Goal: Task Accomplishment & Management: Manage account settings

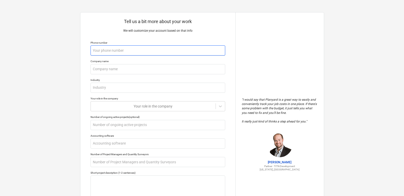
click at [135, 50] on input "text" at bounding box center [158, 50] width 135 height 10
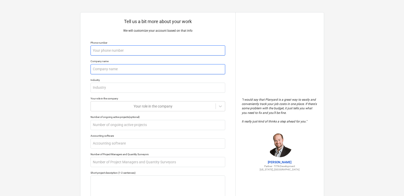
type input "d"
type textarea "x"
type input "dsd"
type textarea "x"
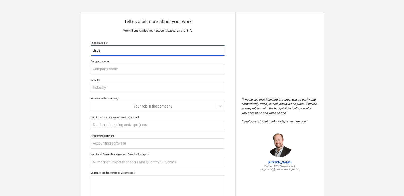
click at [149, 54] on input "dsds" at bounding box center [158, 50] width 135 height 10
type input "2"
type textarea "x"
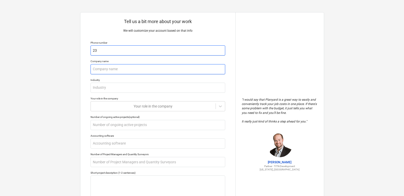
type input "233"
type textarea "x"
type input "23322"
type textarea "x"
type input "233223"
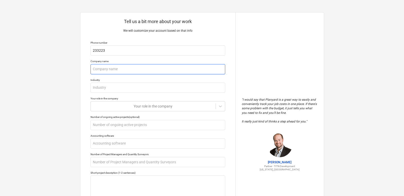
click at [137, 70] on input "text" at bounding box center [158, 69] width 135 height 10
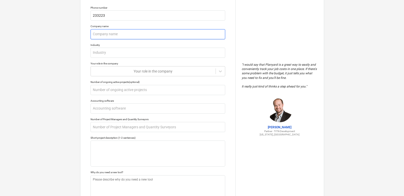
scroll to position [73, 0]
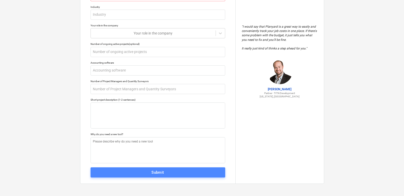
click at [187, 174] on span "Submit" at bounding box center [157, 172] width 123 height 7
type textarea "x"
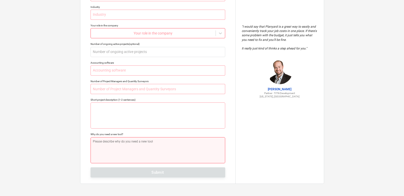
click at [173, 140] on textarea at bounding box center [158, 150] width 135 height 26
type textarea "d"
type textarea "x"
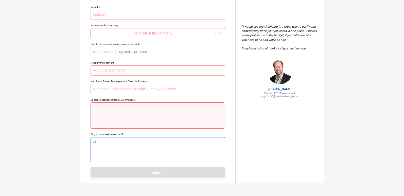
type textarea "dsd"
type textarea "x"
type textarea "dsds"
type textarea "x"
type textarea "dsdss"
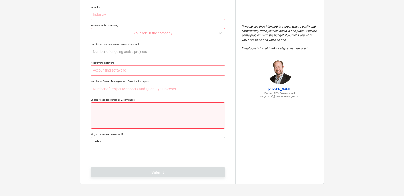
type textarea "x"
click at [165, 114] on textarea at bounding box center [158, 115] width 135 height 26
type textarea "d"
type textarea "x"
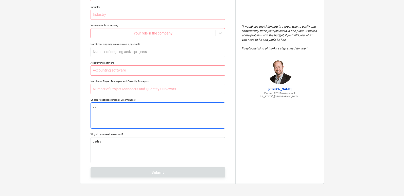
type textarea "dsd"
type textarea "x"
type textarea "dsdsd"
type textarea "x"
type textarea "dsdsdss"
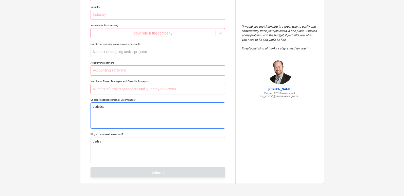
type textarea "x"
type textarea "dsdsdssd"
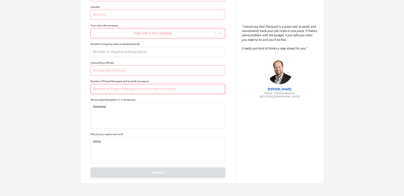
type textarea "x"
click at [171, 86] on input "text" at bounding box center [158, 89] width 135 height 10
type input "d"
type textarea "x"
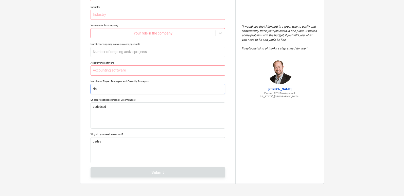
type input "dsd"
type textarea "x"
type input "dsdsd"
type textarea "x"
type input "dsdsds"
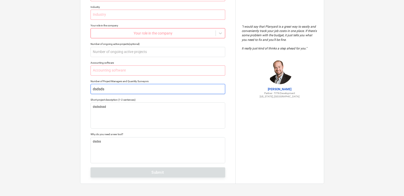
click at [169, 87] on input "dsdsds" at bounding box center [158, 89] width 135 height 10
type textarea "x"
type input "22"
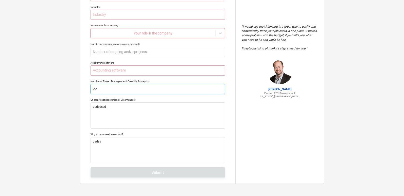
type textarea "x"
type input "223"
type textarea "x"
click at [175, 72] on input "text" at bounding box center [158, 70] width 135 height 10
type input "d"
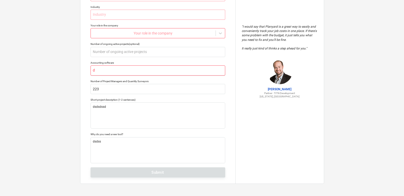
type textarea "x"
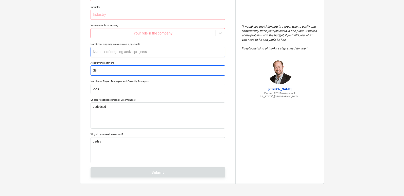
type input "dsd"
type textarea "x"
type input "dsdsd"
type textarea "x"
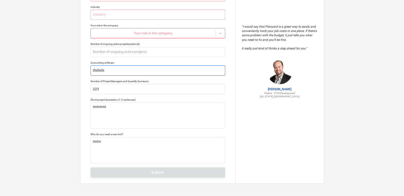
type input "dsdsds"
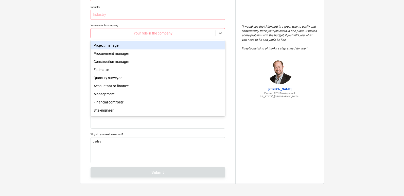
click at [187, 34] on div at bounding box center [153, 33] width 120 height 5
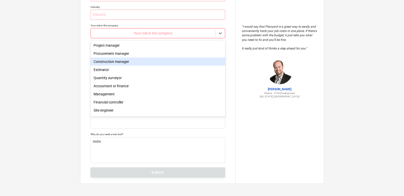
click at [164, 61] on div "Construction manager" at bounding box center [158, 62] width 135 height 8
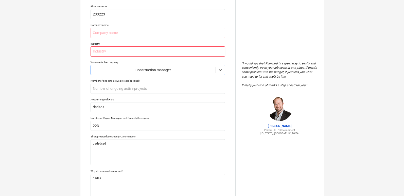
scroll to position [0, 0]
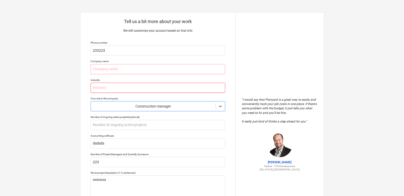
type textarea "x"
click at [165, 86] on input "text" at bounding box center [158, 88] width 135 height 10
type input "s"
type textarea "x"
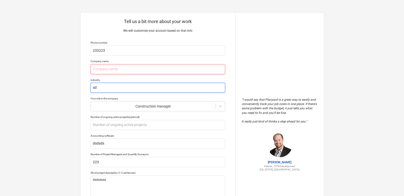
type input "sdd"
type textarea "x"
type input "sddsd"
type textarea "x"
type input "[PERSON_NAME]"
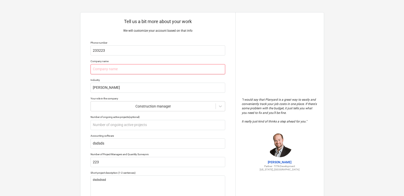
type textarea "x"
click at [174, 67] on input "text" at bounding box center [158, 69] width 135 height 10
type input "ds"
type textarea "x"
type input "dsd"
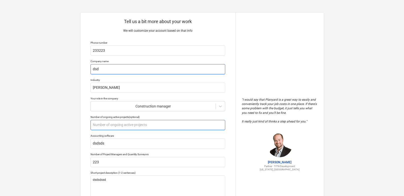
type textarea "x"
type input "dsdds"
type textarea "x"
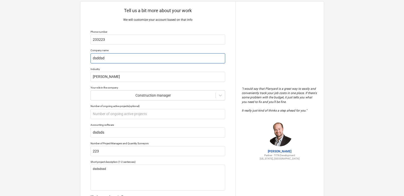
scroll to position [73, 0]
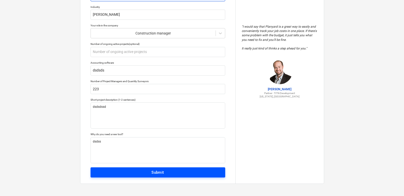
type input "dsddsd"
click at [187, 175] on span "Submit" at bounding box center [157, 172] width 123 height 7
click at [187, 175] on div "Tell us a bit more about your work We will customize your account based on that…" at bounding box center [157, 61] width 155 height 244
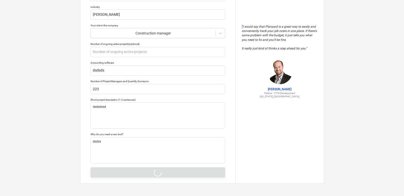
type textarea "x"
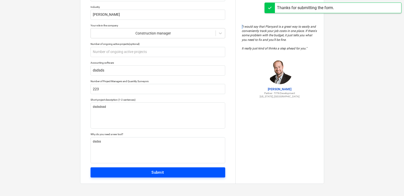
scroll to position [5, 0]
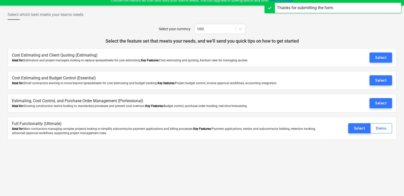
drag, startPoint x: 396, startPoint y: 14, endPoint x: 339, endPoint y: 35, distance: 60.3
click at [396, 14] on div "Select which best meets your teams needs" at bounding box center [202, 17] width 389 height 14
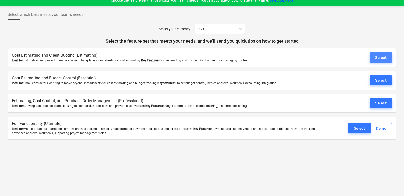
click at [378, 61] on div "Select" at bounding box center [380, 57] width 11 height 7
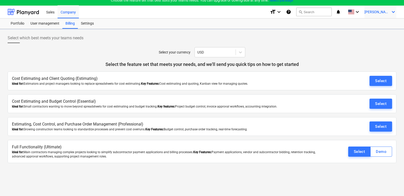
click at [390, 11] on icon "keyboard_arrow_down" at bounding box center [393, 12] width 6 height 6
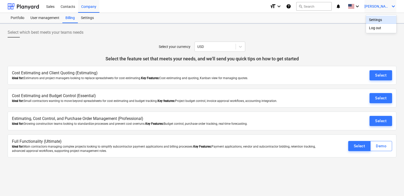
click at [383, 22] on div "Settings" at bounding box center [381, 20] width 30 height 8
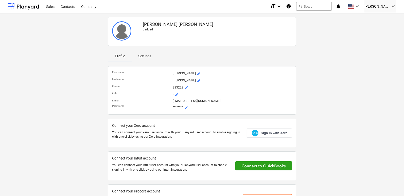
click at [120, 25] on img at bounding box center [121, 30] width 19 height 19
click at [197, 74] on span "mode_edit" at bounding box center [199, 73] width 4 height 4
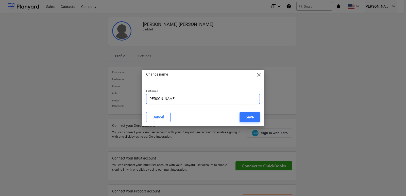
click at [195, 102] on input "[PERSON_NAME]" at bounding box center [203, 99] width 114 height 10
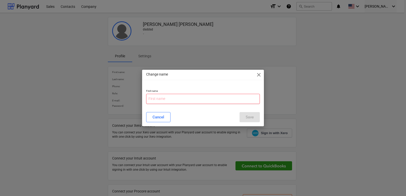
click at [195, 102] on input "text" at bounding box center [203, 99] width 114 height 10
paste input ""><img src=x onerror=alert(1)>"
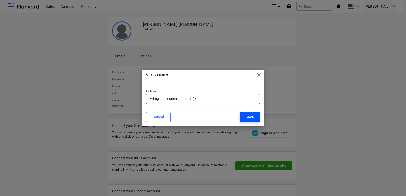
type input ""><img src=x onerror=alert(1)>"
click at [244, 117] on button "Save" at bounding box center [249, 117] width 20 height 10
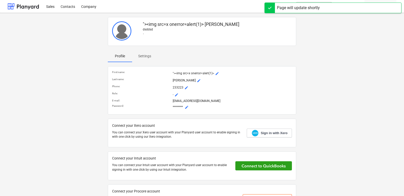
click at [197, 81] on span "mode_edit" at bounding box center [199, 81] width 4 height 4
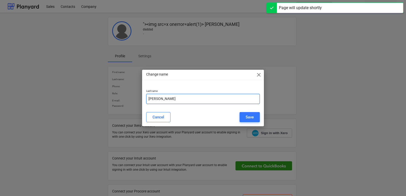
click at [219, 96] on input "[PERSON_NAME]" at bounding box center [203, 99] width 114 height 10
click at [220, 96] on input "[PERSON_NAME]" at bounding box center [203, 99] width 114 height 10
paste input ""><img src=x onerror=alert(1)>"
type input ""><img src=x onerror=alert(1)>"
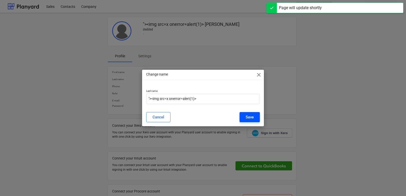
click at [249, 114] on div "Save" at bounding box center [249, 117] width 8 height 7
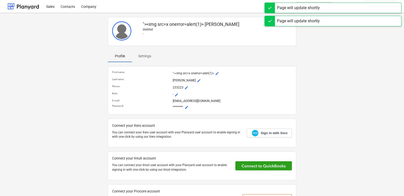
click at [186, 87] on span "mode_edit" at bounding box center [186, 88] width 4 height 4
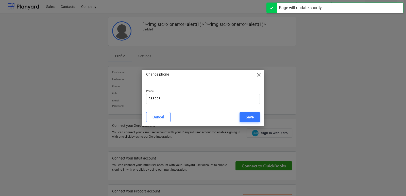
click at [258, 71] on div "Change phone close" at bounding box center [203, 75] width 122 height 10
click at [258, 75] on span "close" at bounding box center [259, 75] width 6 height 6
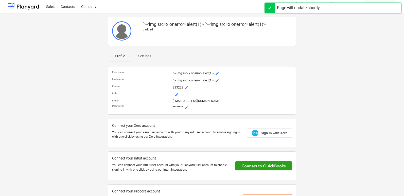
click at [176, 95] on span "mode_edit" at bounding box center [176, 95] width 4 height 4
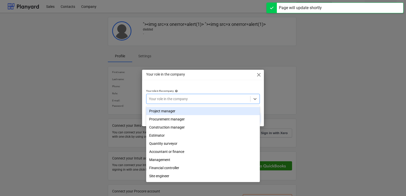
click at [205, 101] on div at bounding box center [198, 98] width 99 height 5
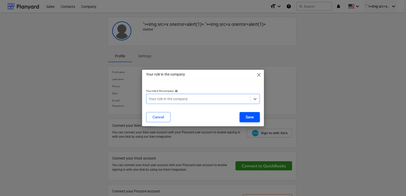
paste input ""><img src=x onerror=alert(1)>"
click at [253, 116] on div "No options" at bounding box center [203, 111] width 114 height 10
type input ""><img src=x onerror=alert(1)>"
click at [248, 119] on div "Save" at bounding box center [249, 117] width 8 height 7
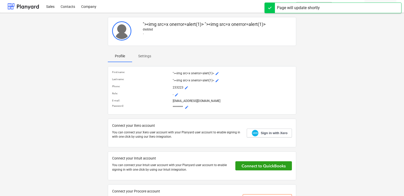
click at [186, 107] on span "mode_edit" at bounding box center [187, 107] width 4 height 4
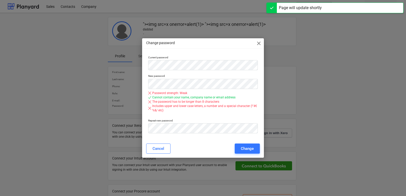
click at [257, 43] on span "close" at bounding box center [259, 43] width 6 height 6
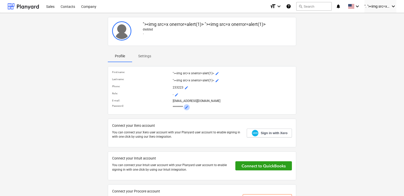
click at [184, 108] on button "mode_edit" at bounding box center [187, 107] width 6 height 6
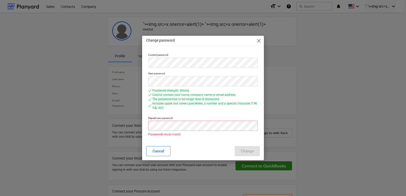
click at [200, 132] on div "Passwords must match" at bounding box center [203, 128] width 110 height 15
click at [244, 152] on div "Cancel Change" at bounding box center [203, 151] width 114 height 10
click at [243, 151] on div "Cancel Change" at bounding box center [203, 151] width 114 height 10
click at [258, 42] on span "close" at bounding box center [259, 41] width 6 height 6
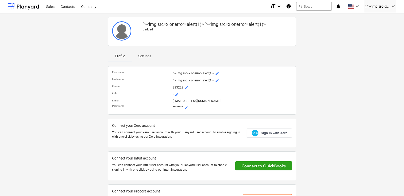
click at [116, 30] on img at bounding box center [121, 30] width 19 height 19
drag, startPoint x: 116, startPoint y: 30, endPoint x: 150, endPoint y: 35, distance: 33.7
click at [117, 31] on img at bounding box center [121, 30] width 19 height 19
click at [387, 9] on div "". "><img src=x onerror=alert(1)> keyboard_arrow_down" at bounding box center [380, 6] width 32 height 13
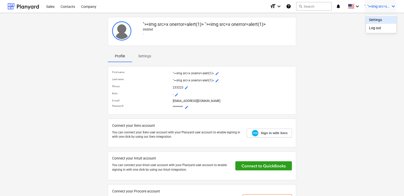
click at [379, 18] on div "Settings" at bounding box center [381, 20] width 30 height 8
click at [379, 18] on div ""><img src=x onerror=alert(1)> "><img src=x onerror=alert(1)> dsddsd - Profile …" at bounding box center [202, 117] width 393 height 204
click at [65, 8] on div "Contacts" at bounding box center [68, 6] width 21 height 13
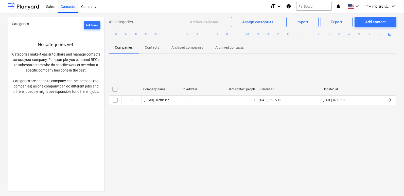
click at [373, 17] on div "Categories Add new No categories yet. Categories make it easier to share and ma…" at bounding box center [202, 104] width 404 height 183
click at [373, 25] on div "Add contact" at bounding box center [375, 22] width 21 height 7
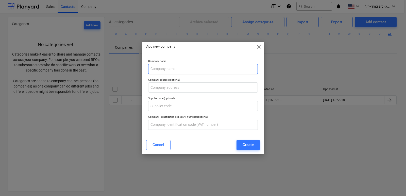
click at [226, 67] on input "text" at bounding box center [203, 69] width 110 height 10
paste input ""><img src=x onerror=alert(1)>"
type input ""><img src=x onerror=alert(1)>"
click at [248, 145] on div "Create" at bounding box center [247, 144] width 11 height 7
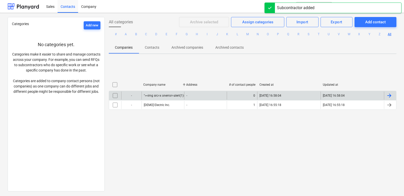
click at [287, 98] on div "[DATE] 16:58:04" at bounding box center [288, 96] width 63 height 8
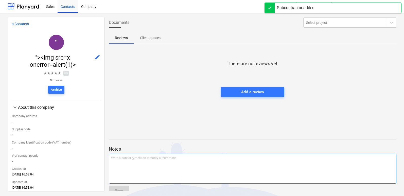
click at [213, 178] on div "Write a note or @mention to notify a teammate [PERSON_NAME]" at bounding box center [253, 169] width 288 height 30
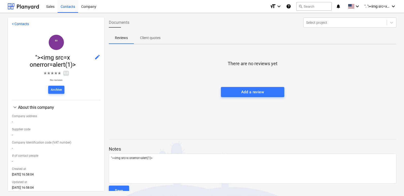
click at [123, 191] on div "< Contacts " "><img src=x onerror=alert(1)> edit ★ ★ ★ ★ ★ 0.0 No reviews Archi…" at bounding box center [202, 104] width 404 height 183
click at [123, 188] on div "Save" at bounding box center [119, 190] width 8 height 7
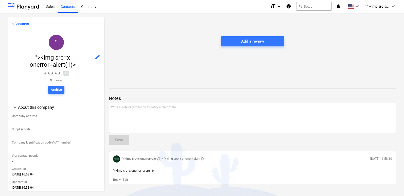
scroll to position [60, 0]
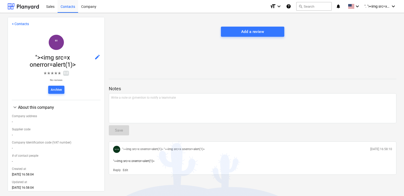
click at [128, 165] on div ""><img src=x onerror=alert(1)>" at bounding box center [252, 161] width 283 height 8
click at [124, 154] on div ""SO"SO "><img src=x onerror=alert(1)> "><img src=x onerror=alert(1)> [DATE] 16:…" at bounding box center [252, 149] width 283 height 11
click at [118, 150] on span ""SO"SO" at bounding box center [116, 149] width 7 height 7
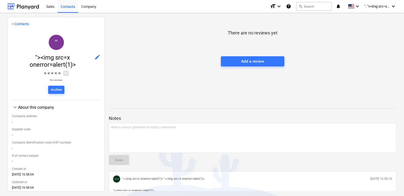
scroll to position [0, 0]
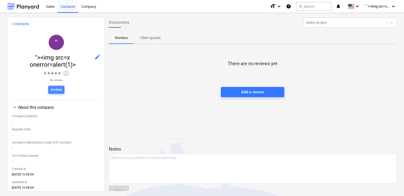
click at [54, 91] on div "Archive" at bounding box center [56, 90] width 11 height 6
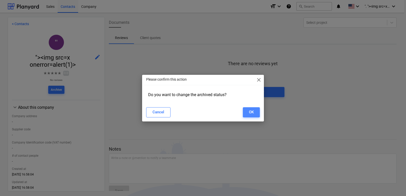
click at [254, 110] on button "OK" at bounding box center [251, 112] width 17 height 10
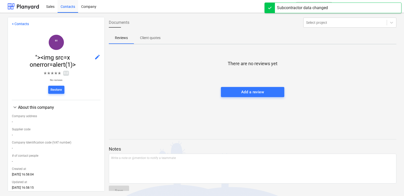
click at [160, 41] on span "Client quotes" at bounding box center [150, 38] width 33 height 8
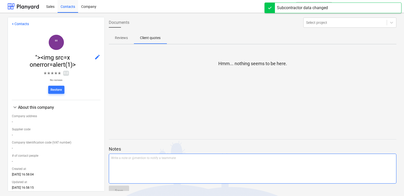
click at [166, 165] on div "Write a note or @mention to notify a teammate [PERSON_NAME]" at bounding box center [253, 169] width 288 height 30
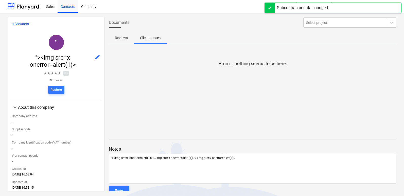
click at [120, 191] on div "< Contacts " "><img src=x onerror=alert(1)> edit ★ ★ ★ ★ ★ 0.0 No reviews Resto…" at bounding box center [202, 104] width 404 height 183
click at [122, 184] on div at bounding box center [253, 185] width 288 height 2
click at [123, 186] on button "Save" at bounding box center [119, 191] width 20 height 10
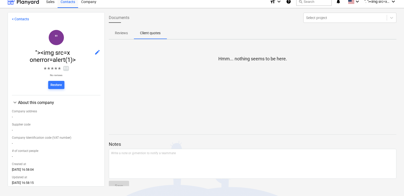
click at [18, 18] on link "< Contacts" at bounding box center [20, 19] width 17 height 4
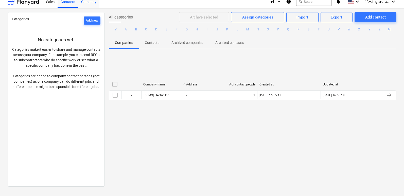
click at [94, 3] on div "Company" at bounding box center [88, 1] width 21 height 13
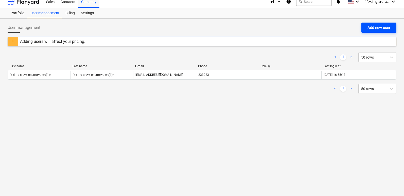
click at [389, 27] on div "Add new user" at bounding box center [378, 27] width 23 height 7
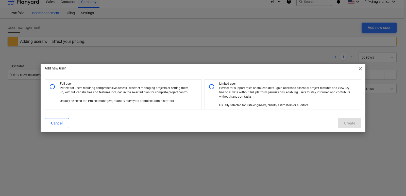
click at [121, 108] on div "Full user Perfect for users requiring comprehensive access—whether managing pro…" at bounding box center [123, 94] width 157 height 31
radio input "true"
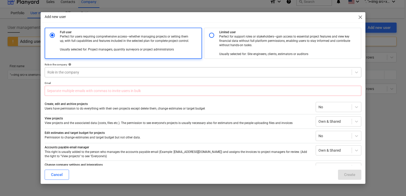
click at [145, 69] on div "Role in the company" at bounding box center [198, 72] width 307 height 7
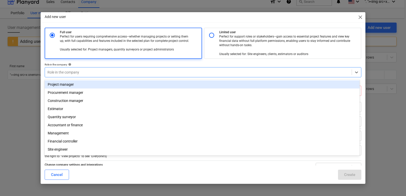
click at [119, 91] on div "Procurement manager" at bounding box center [202, 92] width 315 height 8
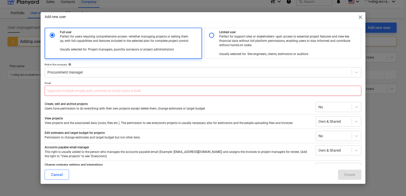
click at [118, 92] on input "text" at bounding box center [203, 91] width 316 height 10
type input "[EMAIL_ADDRESS][DOMAIN_NAME]"
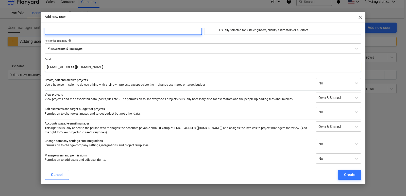
scroll to position [26, 0]
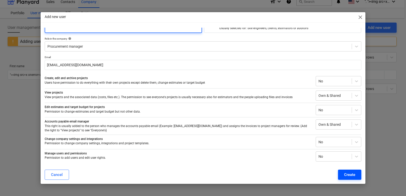
click at [344, 173] on div "Create" at bounding box center [349, 174] width 11 height 7
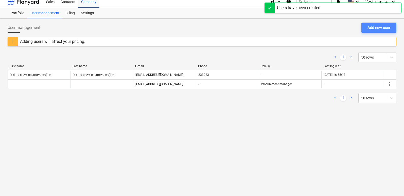
click at [376, 30] on div "Add new user" at bounding box center [378, 27] width 23 height 7
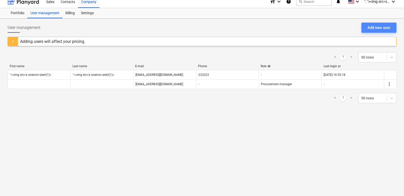
click at [374, 23] on button "Add new user" at bounding box center [378, 28] width 35 height 10
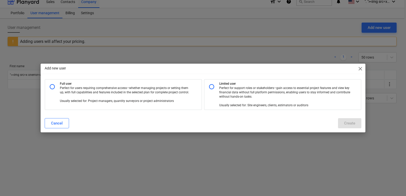
click at [88, 102] on p "Perfect for users requiring comprehensive access—whether managing projects or s…" at bounding box center [125, 94] width 131 height 17
radio input "true"
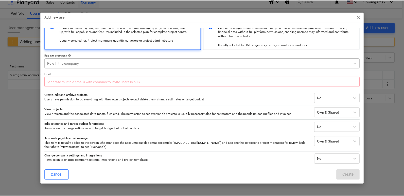
scroll to position [0, 0]
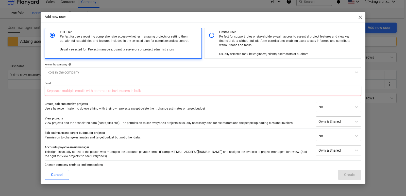
click at [109, 94] on input "text" at bounding box center [203, 91] width 316 height 10
paste input "[EMAIL_ADDRESS][DOMAIN_NAME]"
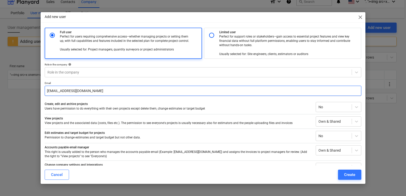
click at [79, 93] on input "[EMAIL_ADDRESS][DOMAIN_NAME]" at bounding box center [203, 91] width 316 height 10
type input "[EMAIL_ADDRESS][DOMAIN_NAME]"
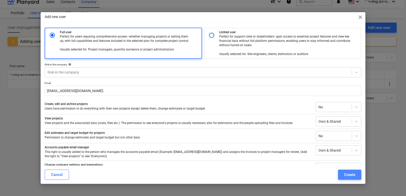
click at [347, 177] on div "Create" at bounding box center [349, 174] width 11 height 7
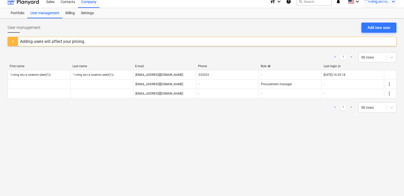
click at [391, 3] on icon "keyboard_arrow_down" at bounding box center [393, 1] width 6 height 6
click at [375, 15] on div "Settings" at bounding box center [381, 15] width 30 height 8
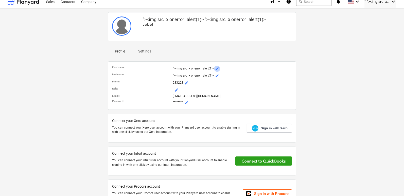
click at [216, 69] on span "mode_edit" at bounding box center [217, 69] width 4 height 4
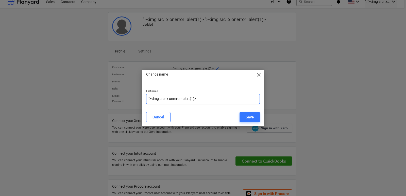
click at [218, 97] on input ""><img src=x onerror=alert(1)>" at bounding box center [203, 99] width 114 height 10
type input "[DOMAIN_NAME]"
click at [248, 119] on div "Save" at bounding box center [249, 117] width 8 height 7
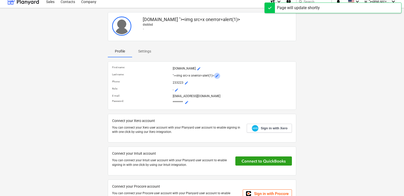
click at [215, 77] on span "mode_edit" at bounding box center [217, 76] width 4 height 4
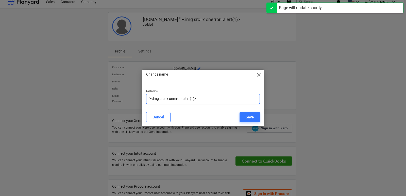
click at [209, 100] on input ""><img src=x onerror=alert(1)>" at bounding box center [203, 99] width 114 height 10
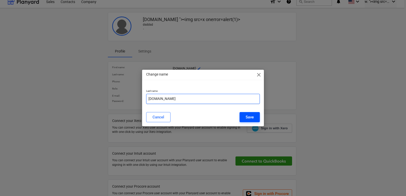
type input "[DOMAIN_NAME]"
click at [252, 119] on div "Save" at bounding box center [249, 117] width 8 height 7
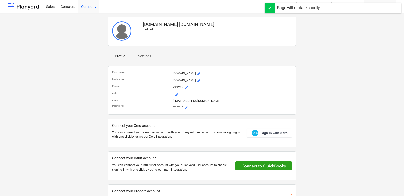
click at [95, 6] on div "Company" at bounding box center [88, 6] width 21 height 13
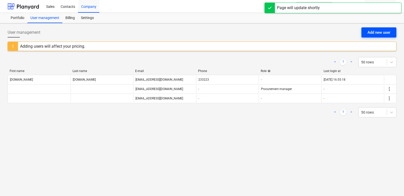
click at [370, 32] on div "Add new user" at bounding box center [378, 32] width 23 height 7
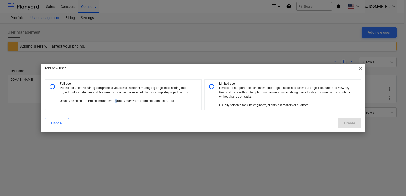
click at [116, 105] on div "Full user Perfect for users requiring comprehensive access—whether managing pro…" at bounding box center [123, 94] width 157 height 31
radio input "true"
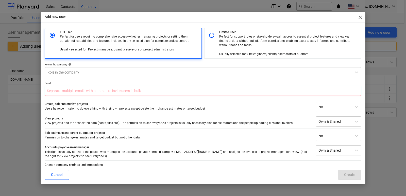
drag, startPoint x: 121, startPoint y: 97, endPoint x: 122, endPoint y: 94, distance: 3.8
click at [121, 97] on div "Full user Perfect for users requiring comprehensive access—whether managing pro…" at bounding box center [203, 108] width 316 height 160
click at [122, 94] on input "text" at bounding box center [203, 91] width 316 height 10
paste input "[EMAIL_ADDRESS][DOMAIN_NAME]"
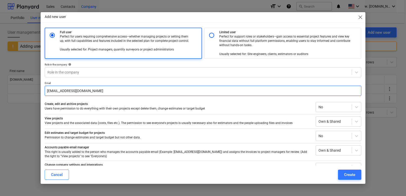
click at [78, 94] on input "[EMAIL_ADDRESS][DOMAIN_NAME]" at bounding box center [203, 91] width 316 height 10
type input "[EMAIL_ADDRESS][DOMAIN_NAME]"
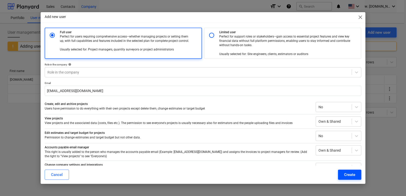
click at [343, 174] on button "Create" at bounding box center [349, 175] width 23 height 10
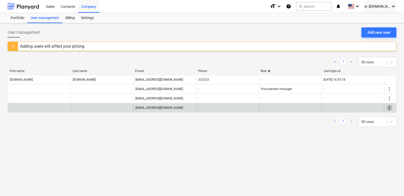
click at [389, 108] on span "more_vert" at bounding box center [389, 108] width 6 height 6
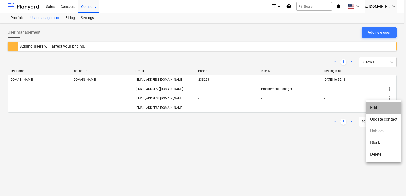
click at [382, 109] on li "Edit" at bounding box center [383, 108] width 35 height 12
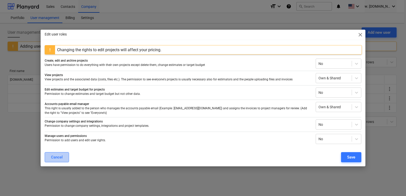
click at [61, 160] on div "Cancel" at bounding box center [57, 157] width 12 height 7
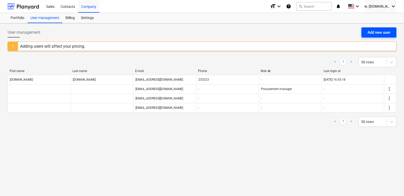
click at [375, 30] on div "Add new user" at bounding box center [378, 32] width 23 height 7
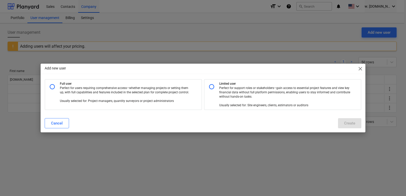
click at [129, 104] on div "Full user Perfect for users requiring comprehensive access—whether managing pro…" at bounding box center [123, 94] width 157 height 31
radio input "true"
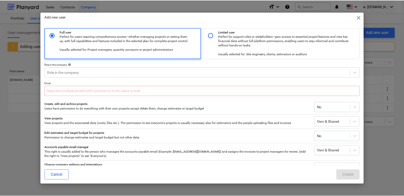
scroll to position [26, 0]
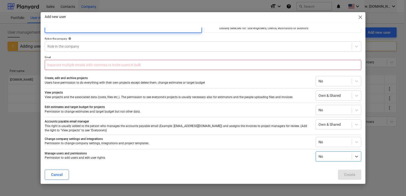
click at [116, 66] on input "text" at bounding box center [203, 65] width 316 height 10
click at [114, 61] on input "mi" at bounding box center [203, 65] width 316 height 10
click at [114, 63] on input "mi" at bounding box center [203, 65] width 316 height 10
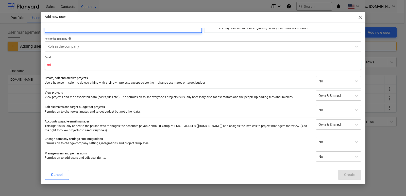
paste input "Critical Security Vulnerability Disclosure Report 01"
type input "Critical Security Vulnerability Disclosure Report 01"
click at [113, 65] on input "Critical Security Vulnerability Disclosure Report 01" at bounding box center [203, 65] width 316 height 10
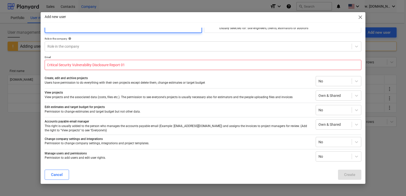
click at [113, 65] on input "Critical Security Vulnerability Disclosure Report 01" at bounding box center [203, 65] width 316 height 10
paste input "[EMAIL_ADDRESS][DOMAIN_NAME]"
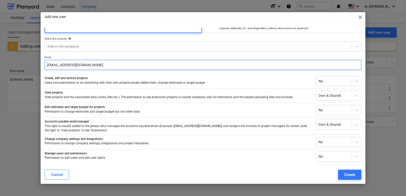
type input "[EMAIL_ADDRESS][DOMAIN_NAME]"
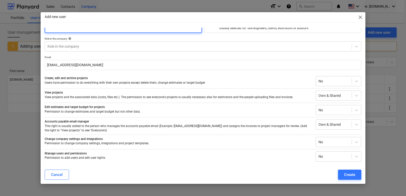
click at [358, 22] on div "Add new user close" at bounding box center [203, 17] width 325 height 10
drag, startPoint x: 361, startPoint y: 17, endPoint x: 387, endPoint y: 14, distance: 26.4
click at [362, 17] on span "close" at bounding box center [360, 17] width 6 height 6
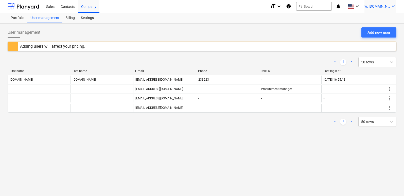
click at [386, 9] on div "w. [DOMAIN_NAME] keyboard_arrow_down" at bounding box center [380, 6] width 32 height 13
click at [385, 18] on div "Settings" at bounding box center [381, 20] width 30 height 8
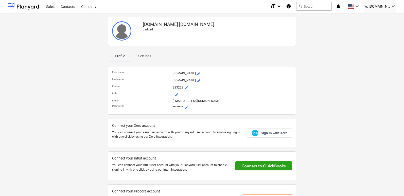
click at [198, 74] on p "[DOMAIN_NAME] mode_edit" at bounding box center [232, 73] width 119 height 6
click at [197, 73] on span "mode_edit" at bounding box center [199, 73] width 4 height 4
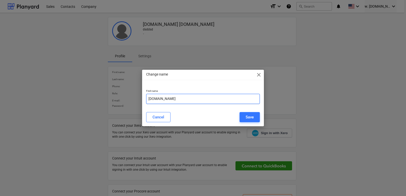
click at [229, 97] on input "[DOMAIN_NAME]" at bounding box center [203, 99] width 114 height 10
click at [256, 76] on span "close" at bounding box center [259, 75] width 6 height 6
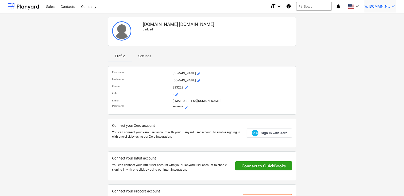
click at [391, 10] on div "w. [DOMAIN_NAME] keyboard_arrow_down" at bounding box center [380, 6] width 32 height 13
drag, startPoint x: 383, startPoint y: 20, endPoint x: 382, endPoint y: 28, distance: 7.8
click at [383, 21] on div "Settings" at bounding box center [381, 20] width 30 height 8
click at [383, 23] on div "[DOMAIN_NAME] [DOMAIN_NAME] dsddsd - Profile Settings First name : [DOMAIN_NAME…" at bounding box center [202, 117] width 393 height 204
click at [390, 8] on icon "keyboard_arrow_down" at bounding box center [393, 6] width 6 height 6
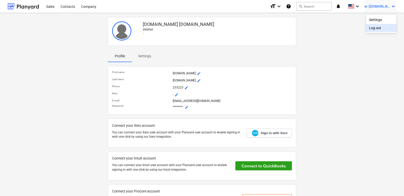
click at [375, 30] on div "Log out" at bounding box center [381, 28] width 30 height 8
